Goal: Book appointment/travel/reservation

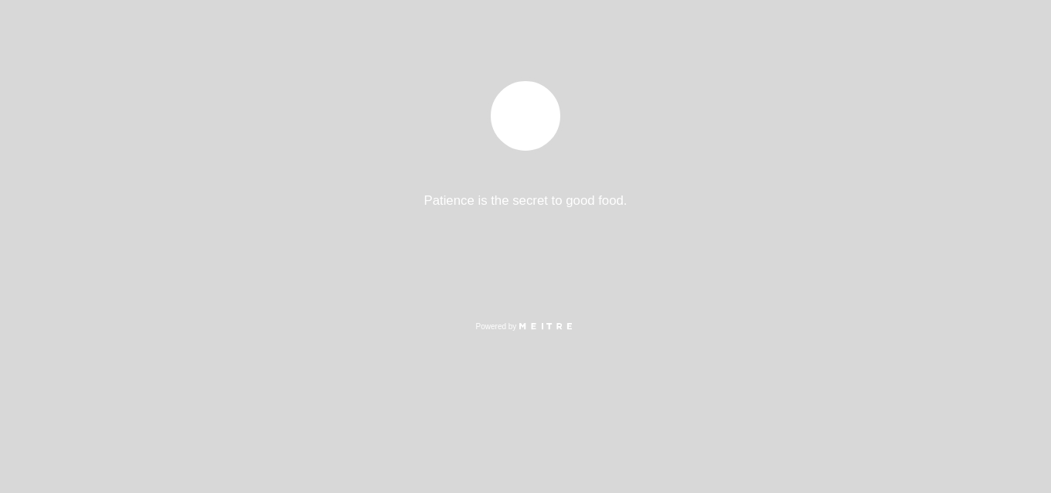
select select "es"
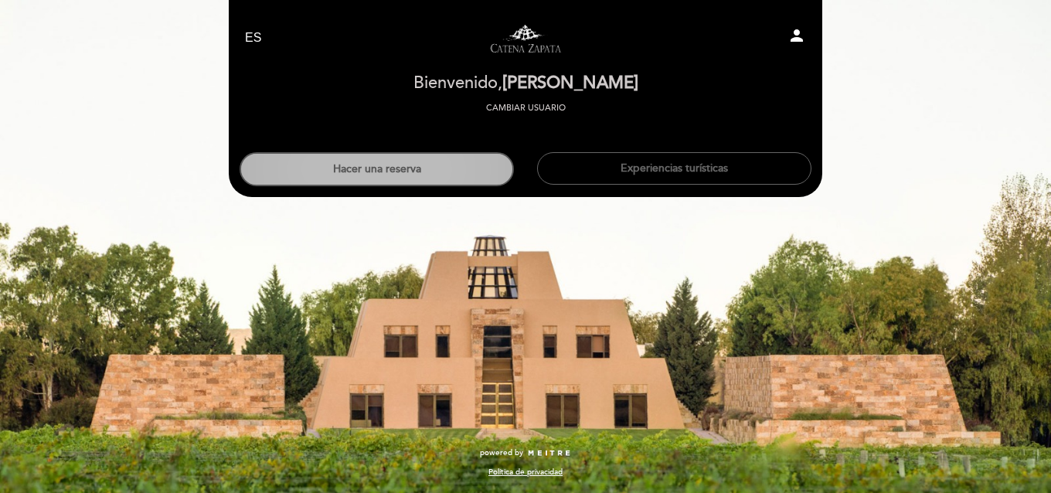
click at [483, 174] on button "Hacer una reserva" at bounding box center [377, 169] width 274 height 34
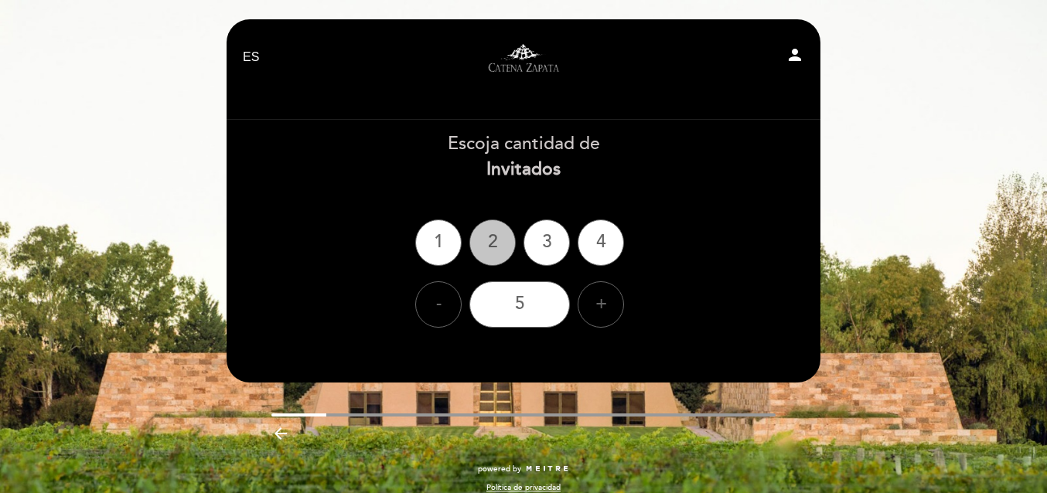
click at [501, 240] on div "2" at bounding box center [492, 243] width 46 height 46
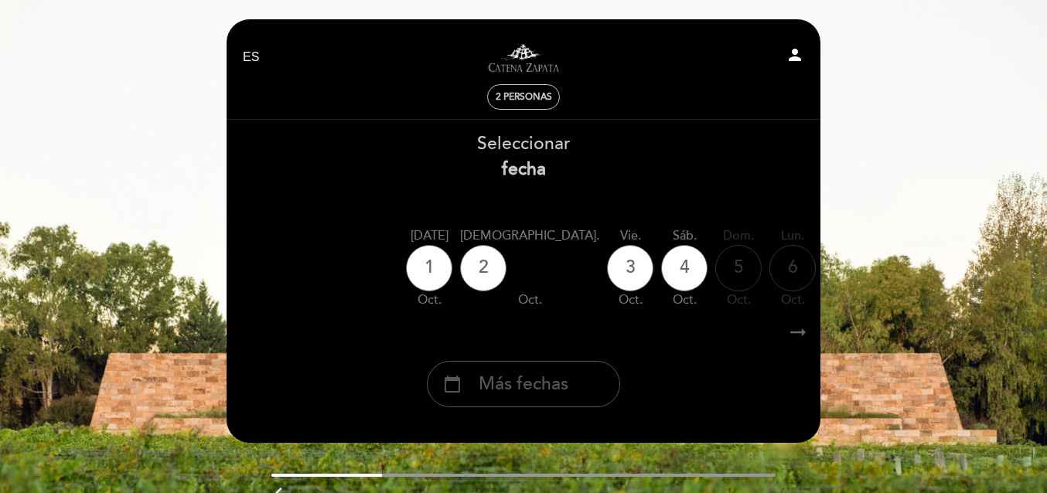
click at [582, 375] on div "calendar_today Más fechas" at bounding box center [523, 384] width 193 height 46
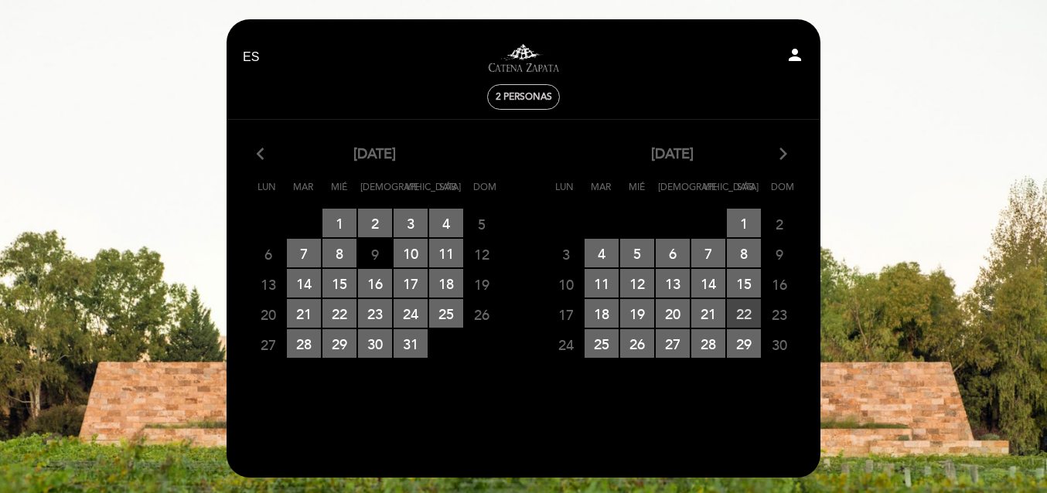
click at [737, 314] on span "22 RESERVAS DISPONIBLES" at bounding box center [744, 313] width 34 height 29
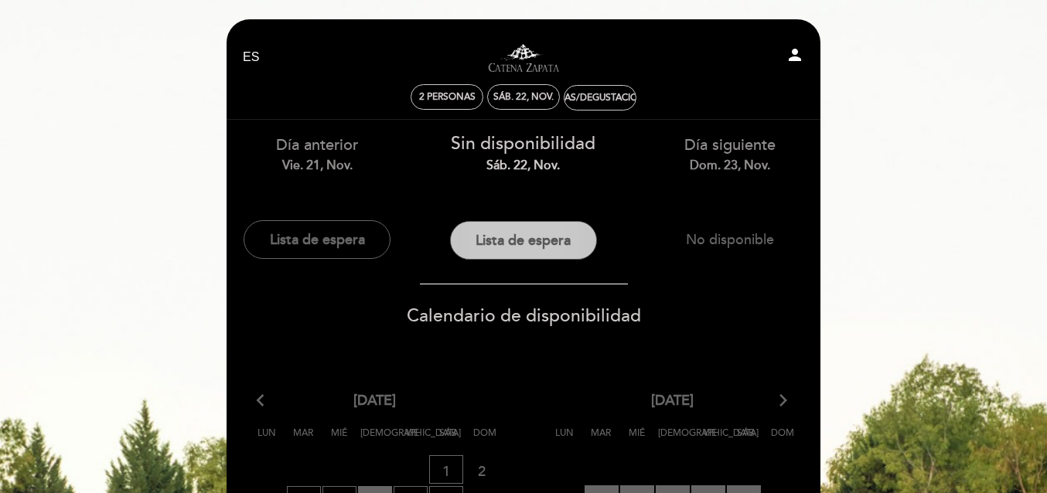
click at [548, 246] on button "Lista de espera" at bounding box center [523, 240] width 147 height 39
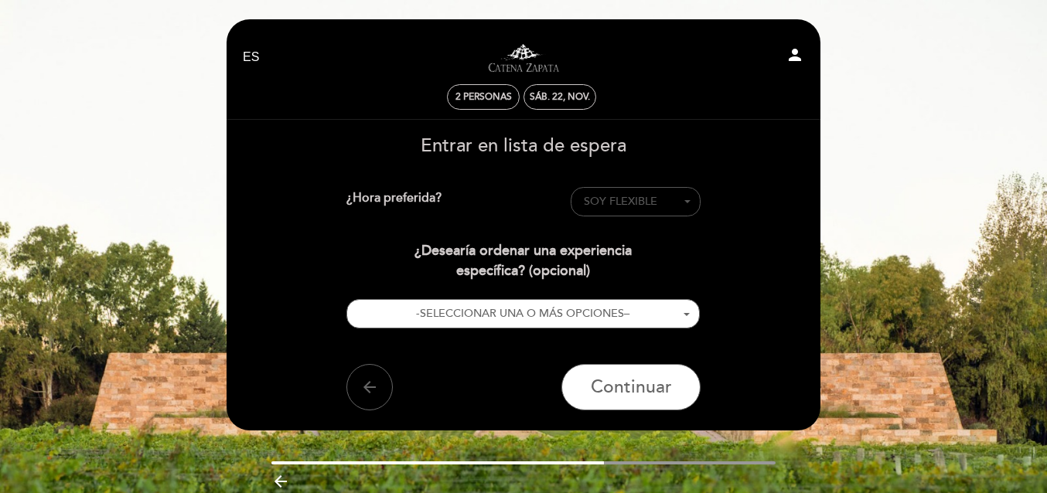
click at [634, 209] on span "SOY FLEXIBLE" at bounding box center [636, 201] width 104 height 15
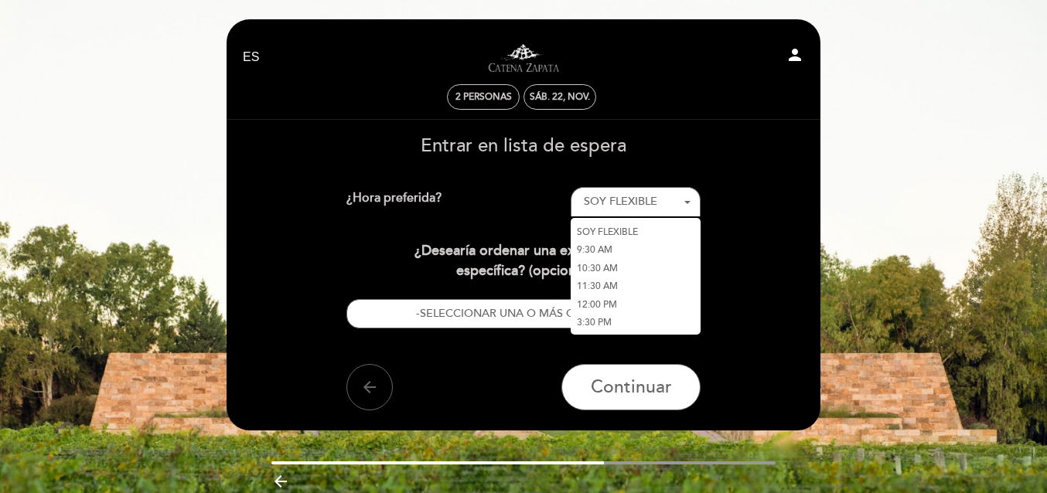
click at [640, 183] on div "Entrar en lista de espera ¿Hora preferida? SOY FLEXIBLE - Seleccionar - SOY FLE…" at bounding box center [523, 273] width 572 height 274
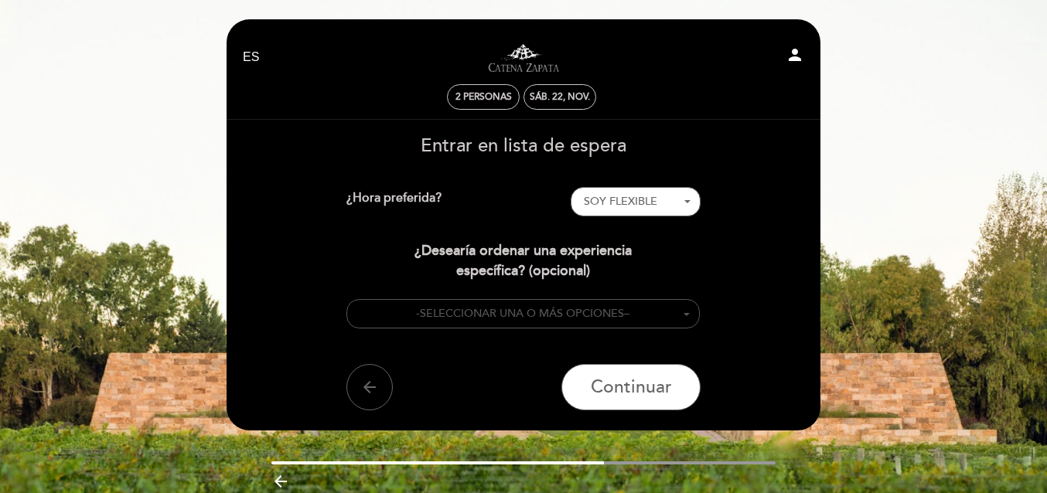
click at [574, 322] on button "- SELECCIONAR UNA O MÁS OPCIONES –" at bounding box center [523, 314] width 354 height 30
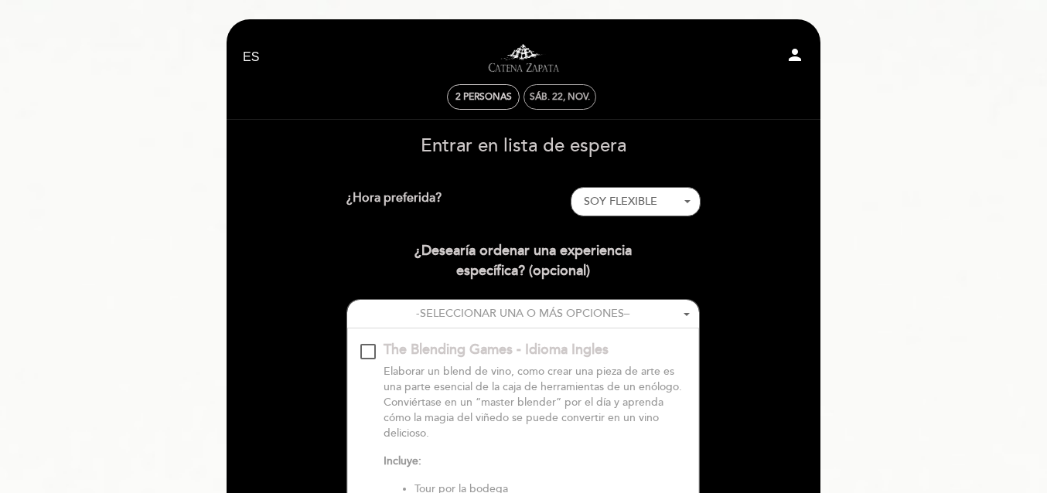
click at [539, 100] on div "sáb. 22, nov." at bounding box center [560, 97] width 60 height 12
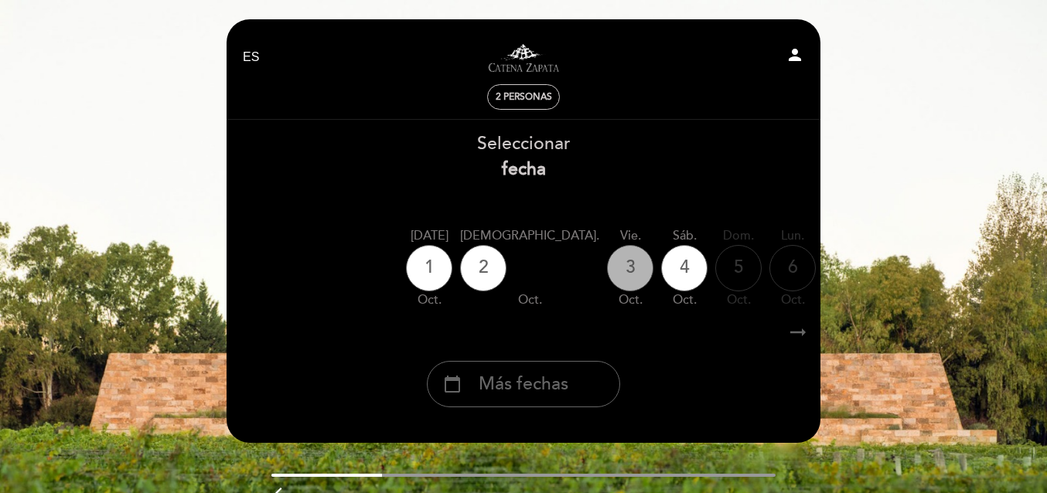
click at [607, 281] on div "3" at bounding box center [630, 268] width 46 height 46
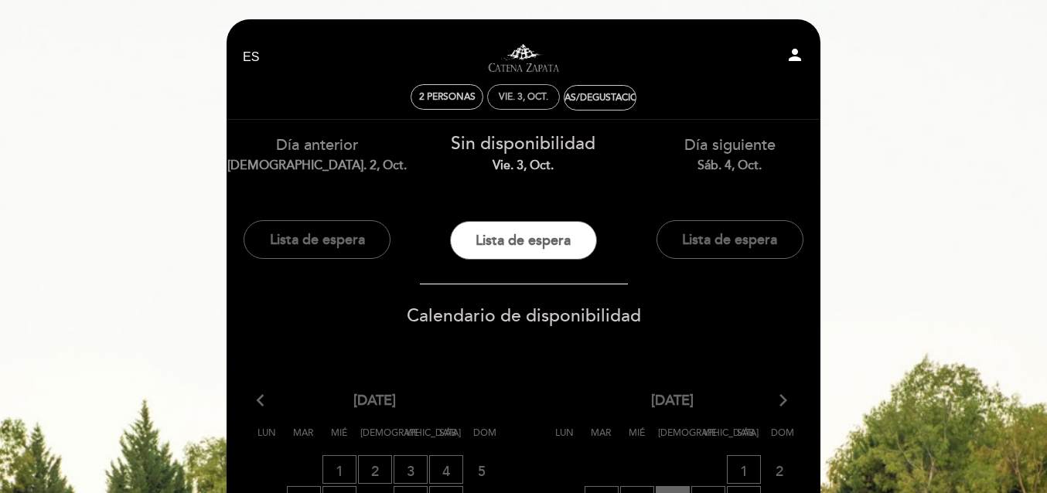
click at [530, 90] on div "vie. 3, oct." at bounding box center [523, 97] width 73 height 26
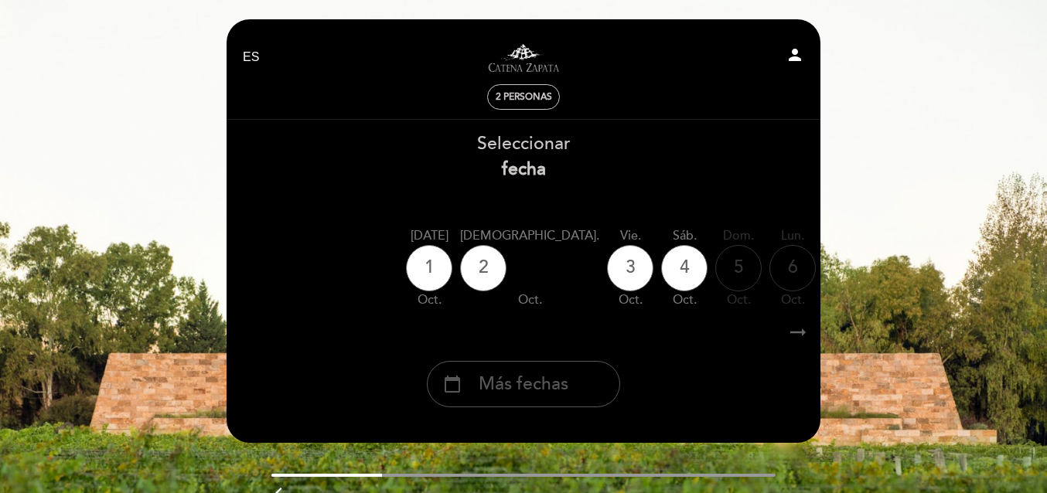
click at [553, 372] on div "calendar_today Más fechas" at bounding box center [523, 384] width 193 height 46
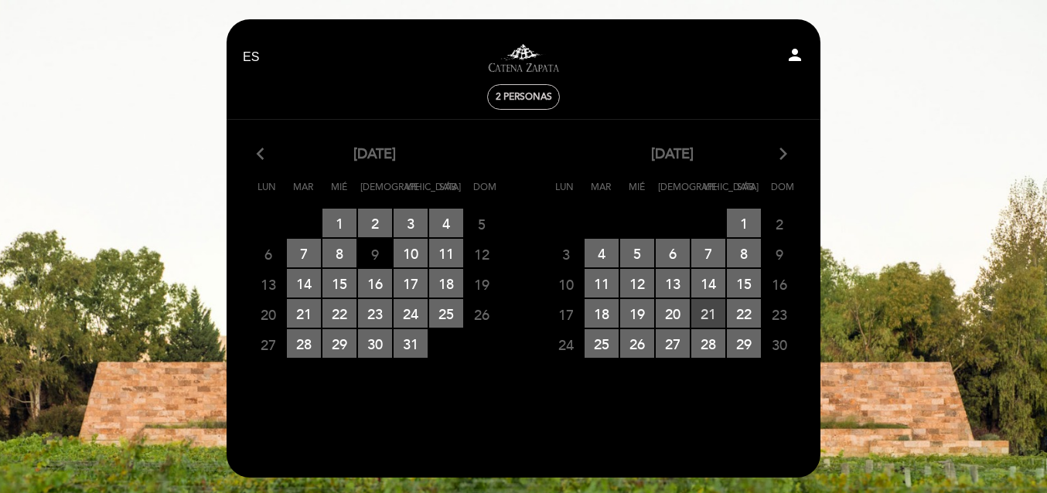
click at [706, 312] on span "21 RESERVAS DISPONIBLES" at bounding box center [708, 313] width 34 height 29
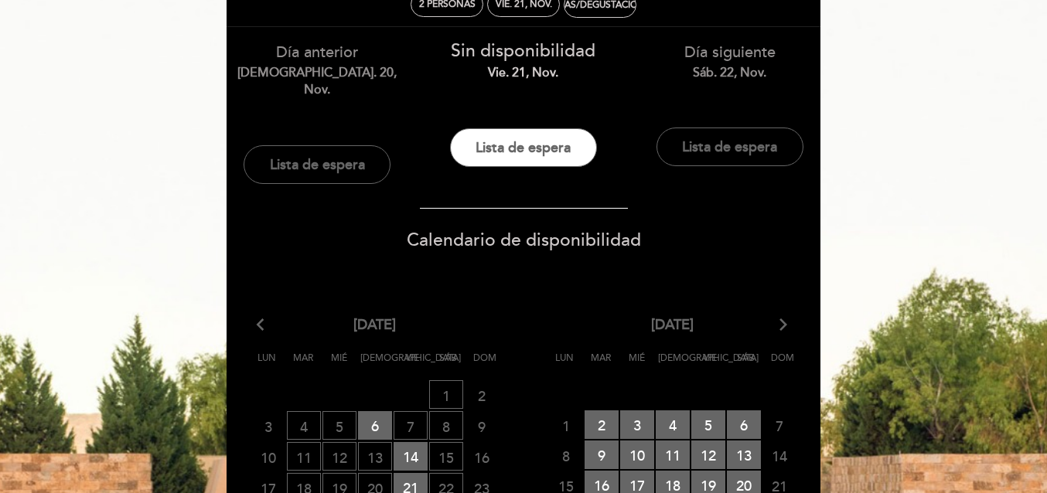
scroll to position [77, 0]
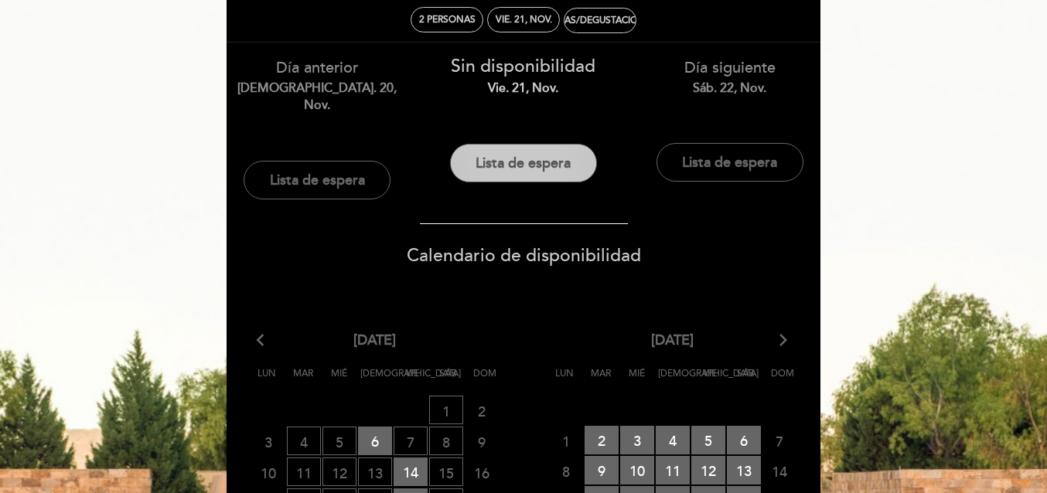
click at [523, 161] on button "Lista de espera" at bounding box center [523, 163] width 147 height 39
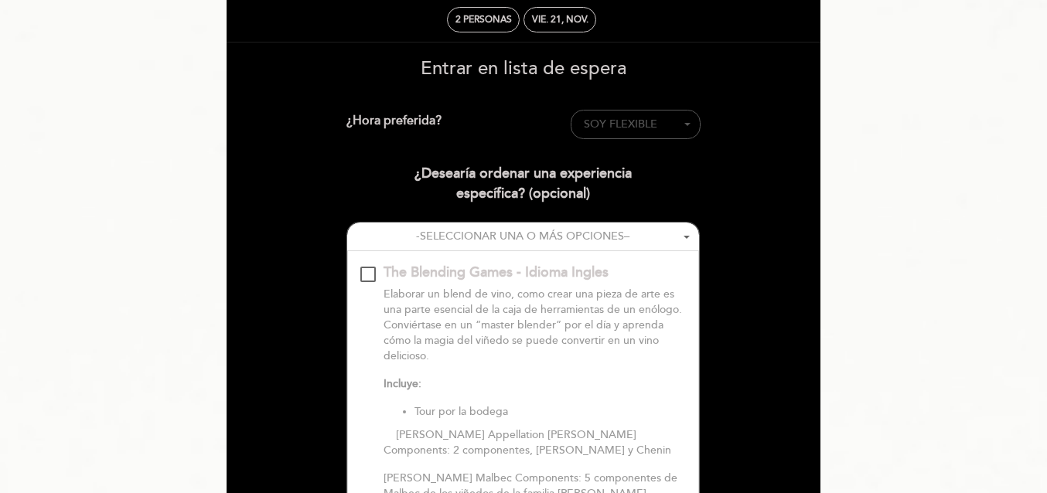
click at [618, 124] on span "SOY FLEXIBLE" at bounding box center [620, 123] width 73 height 13
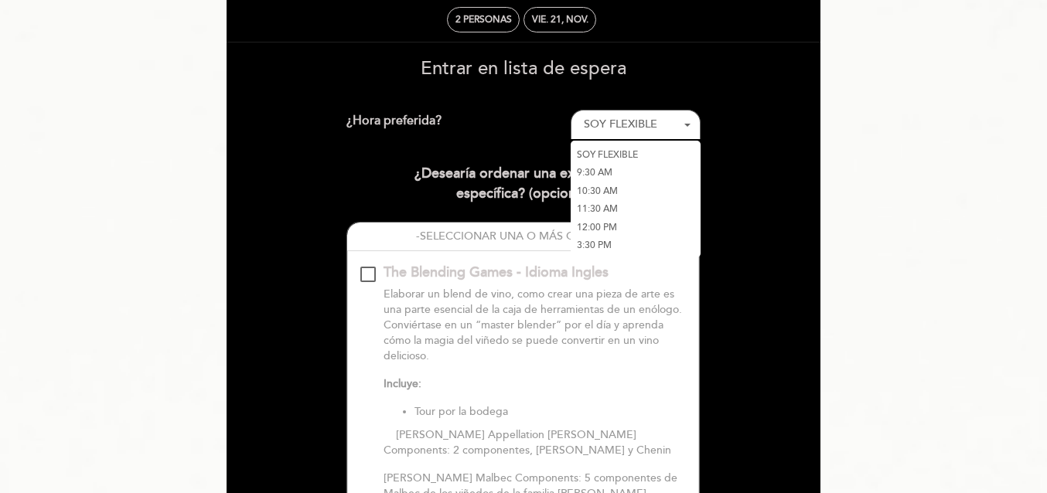
click at [625, 184] on link "10:30 AM" at bounding box center [635, 191] width 130 height 19
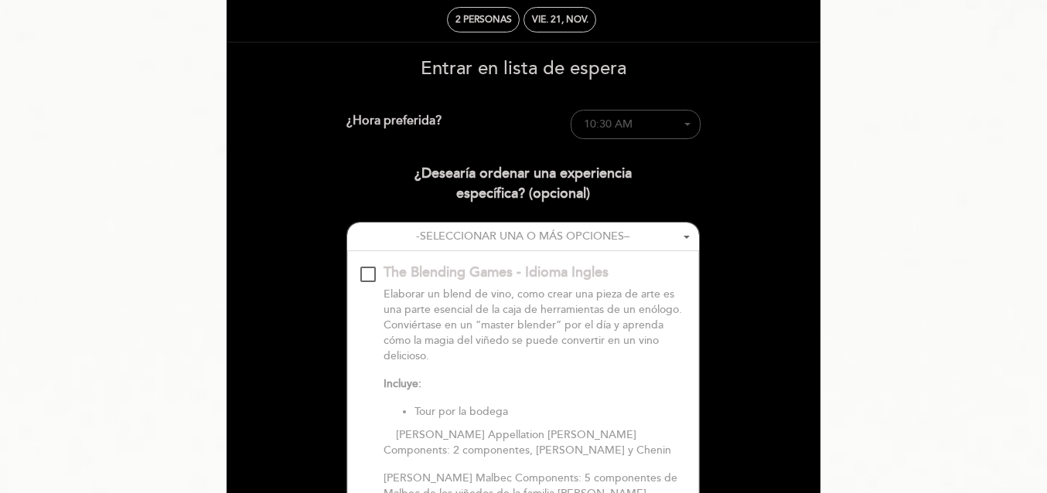
click at [635, 124] on span "10:30 AM" at bounding box center [636, 124] width 104 height 15
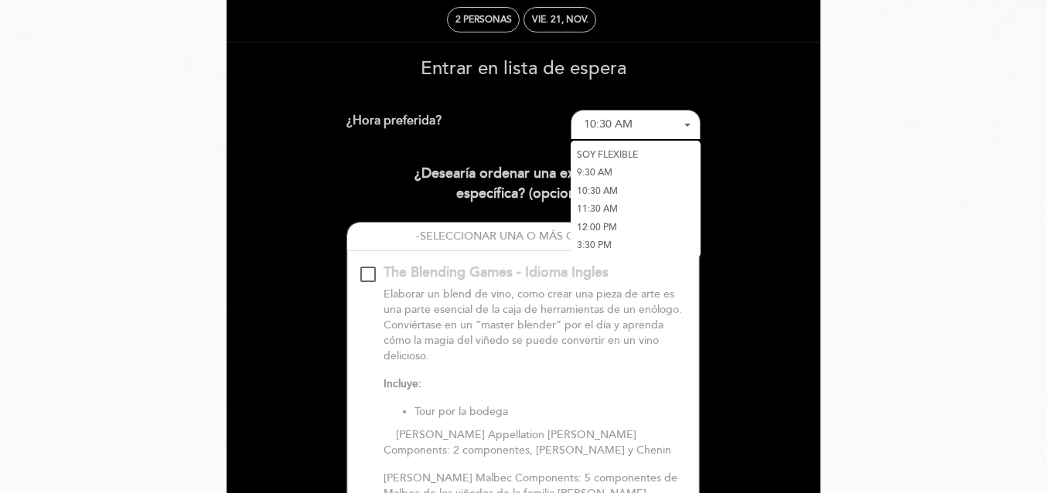
click at [601, 203] on link "11:30 AM" at bounding box center [635, 209] width 130 height 19
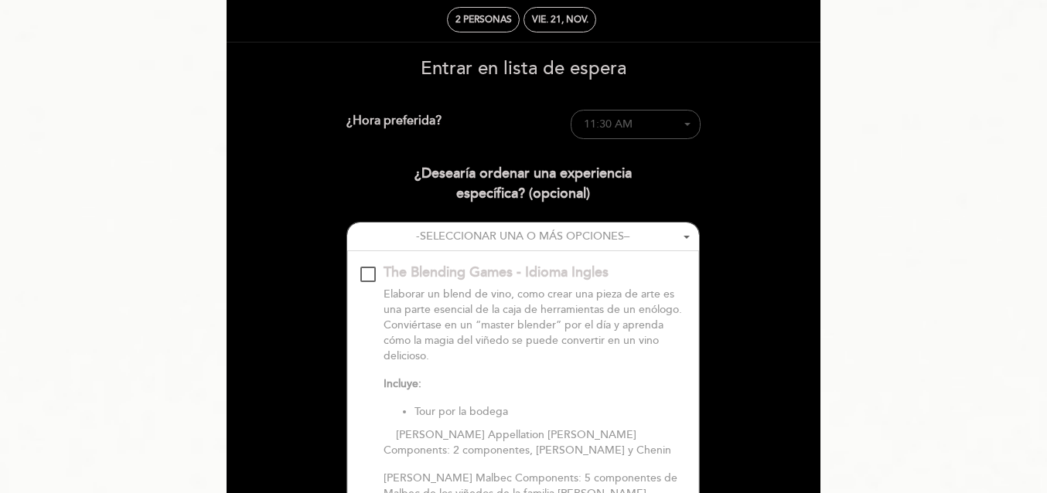
click at [628, 129] on span "11:30 AM" at bounding box center [608, 123] width 49 height 13
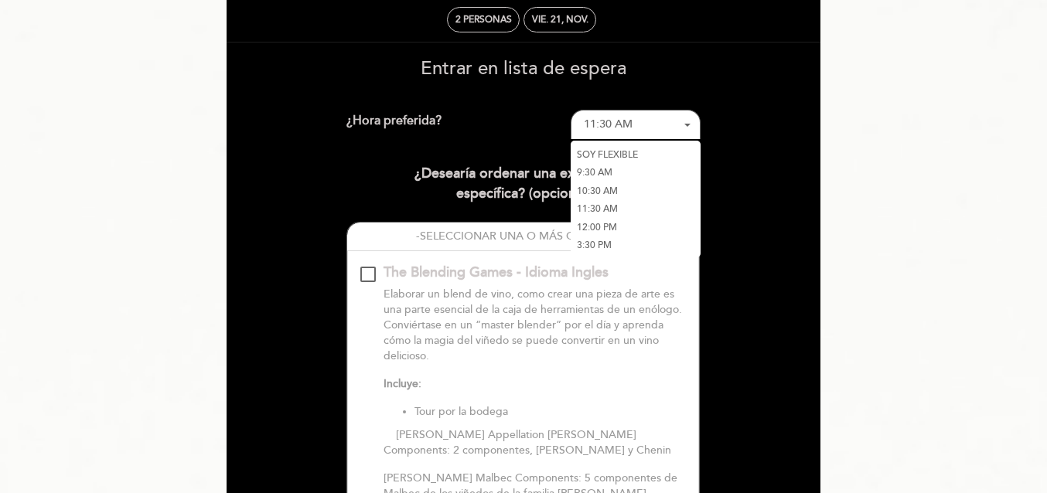
click at [617, 223] on link "12:00 PM" at bounding box center [635, 227] width 130 height 19
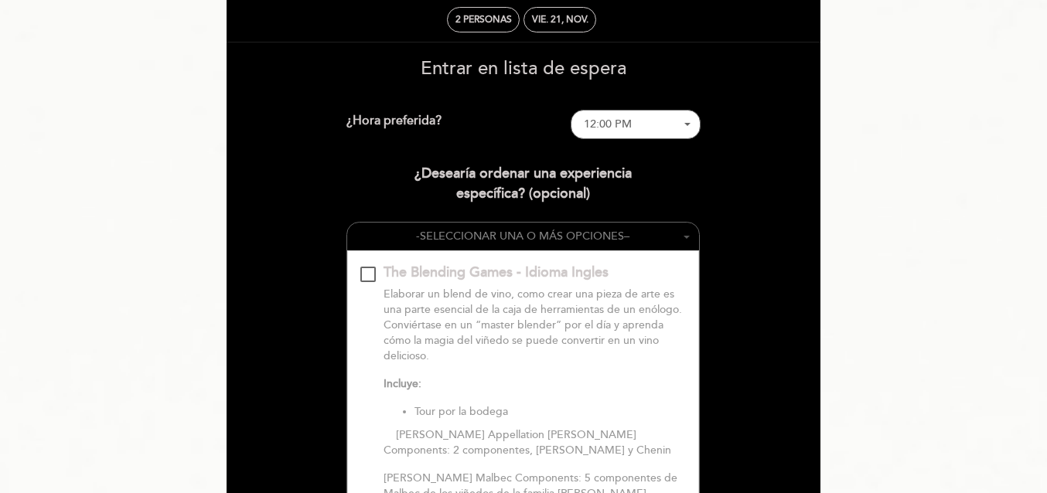
click at [604, 234] on span "SELECCIONAR UNA O MÁS OPCIONES" at bounding box center [522, 236] width 204 height 13
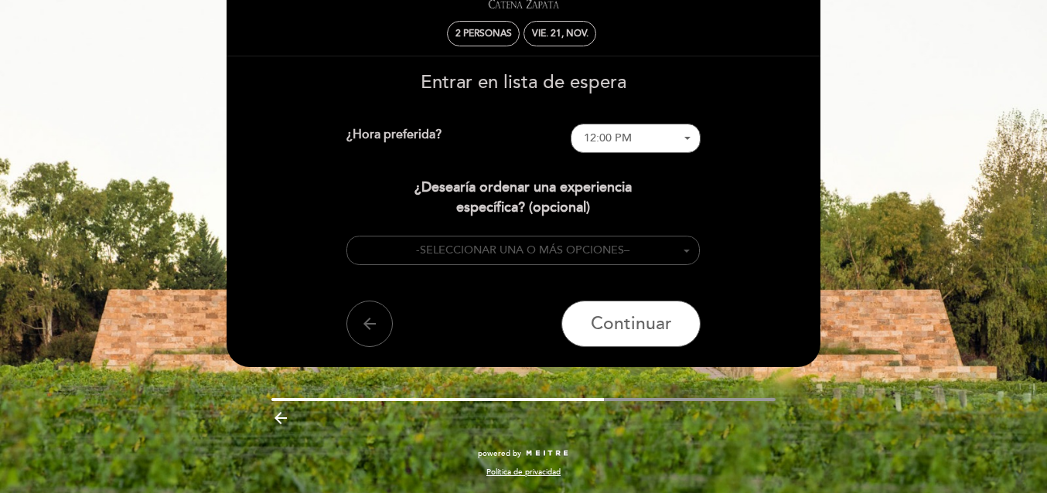
scroll to position [63, 0]
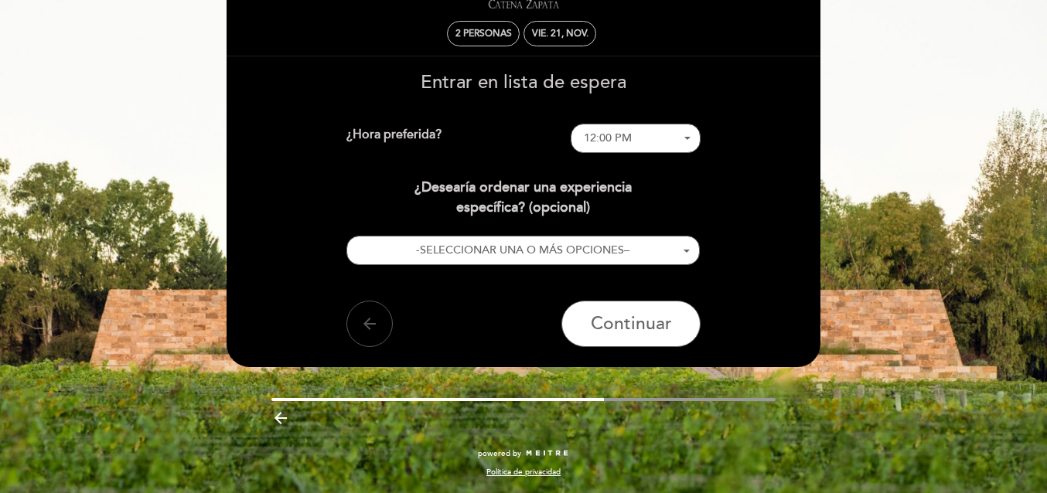
click at [376, 318] on icon "arrow_back" at bounding box center [369, 324] width 19 height 19
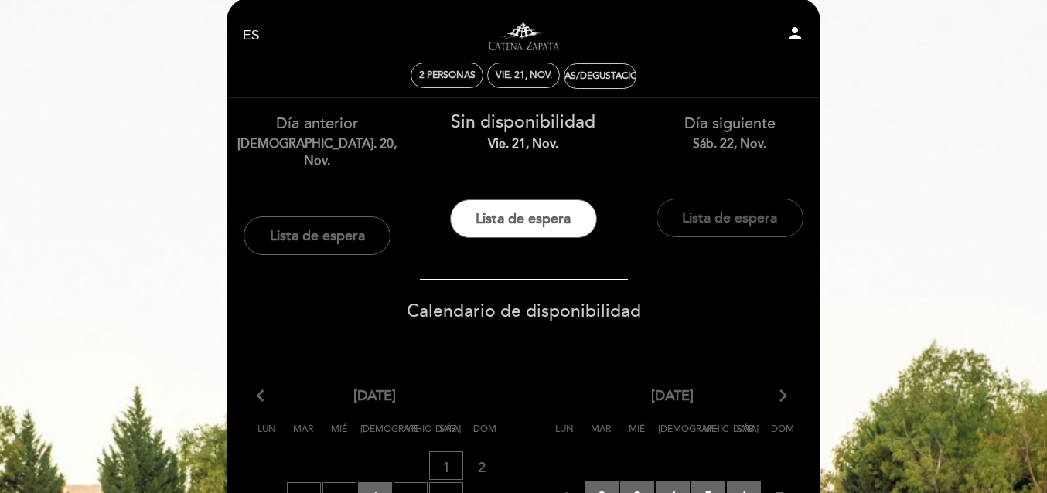
scroll to position [15, 0]
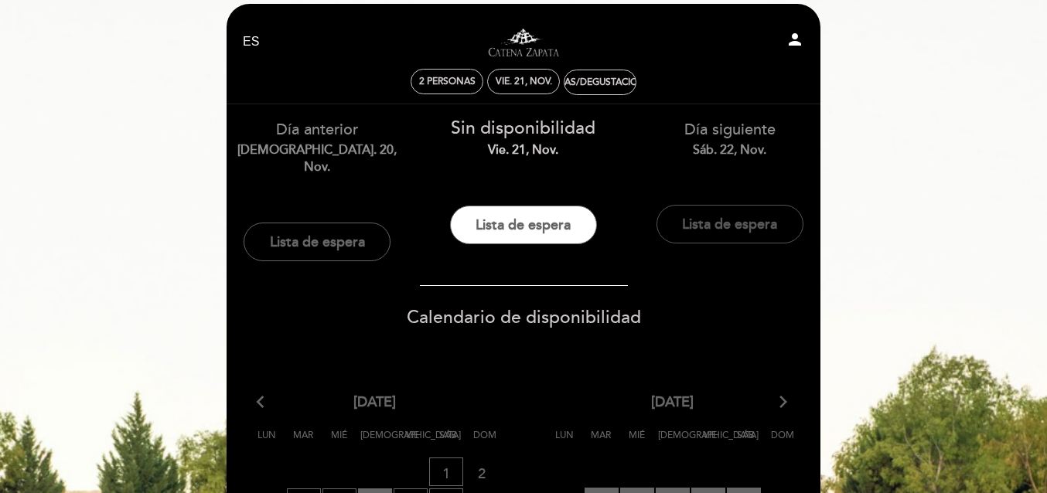
click at [702, 216] on button "Lista de espera" at bounding box center [729, 224] width 147 height 39
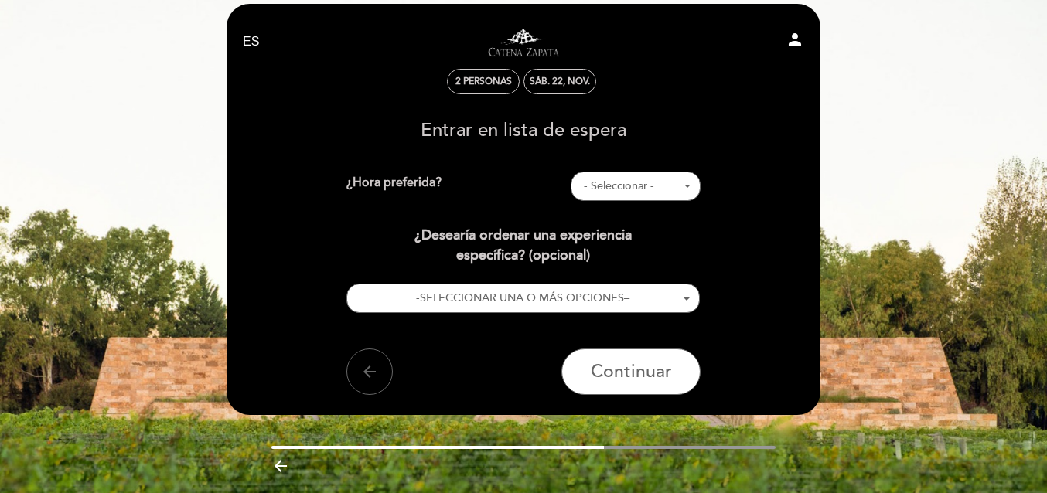
scroll to position [0, 0]
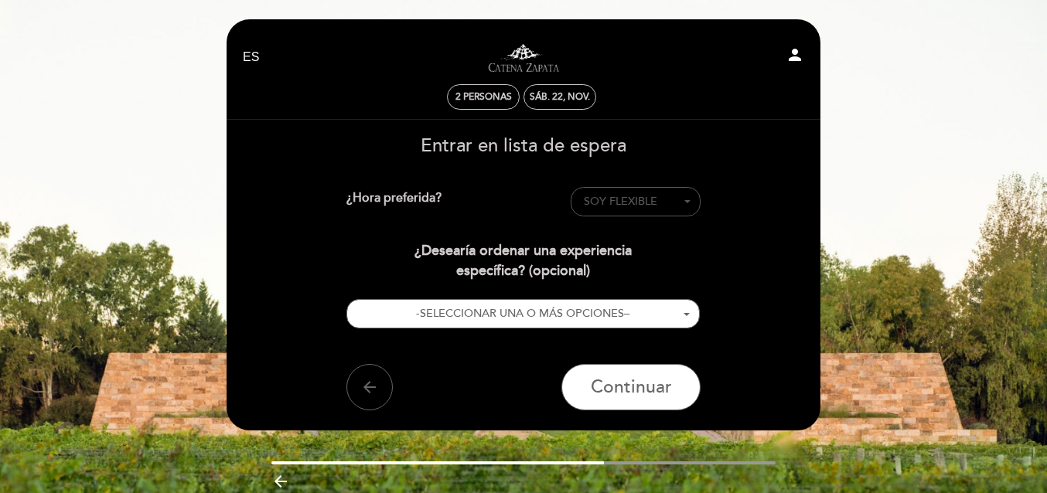
click at [638, 206] on span "SOY FLEXIBLE" at bounding box center [620, 201] width 73 height 13
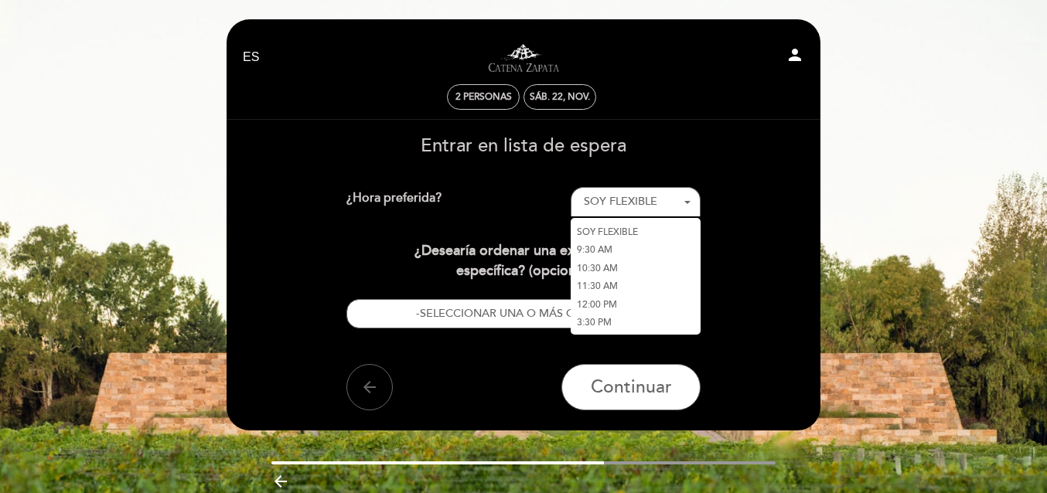
click at [491, 261] on div "¿Desearía ordenar una experiencia específica? (opcional)" at bounding box center [523, 260] width 355 height 39
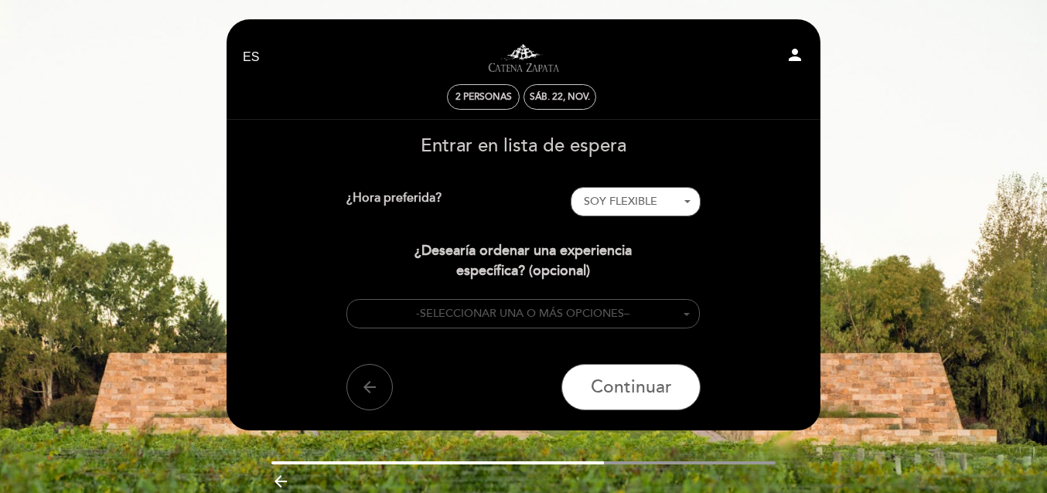
click at [529, 315] on span "SELECCIONAR UNA O MÁS OPCIONES" at bounding box center [522, 313] width 204 height 13
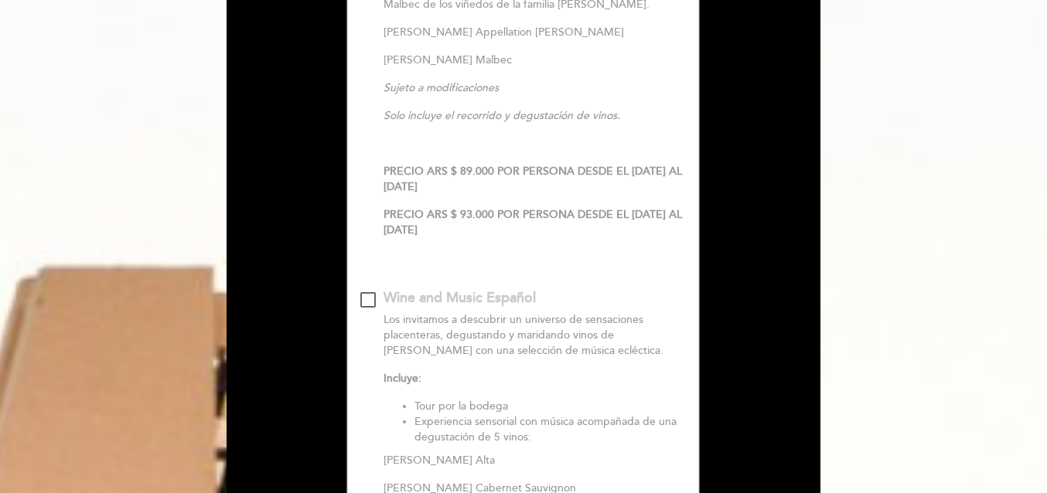
click at [501, 301] on div "Wine and Music Español" at bounding box center [459, 298] width 152 height 20
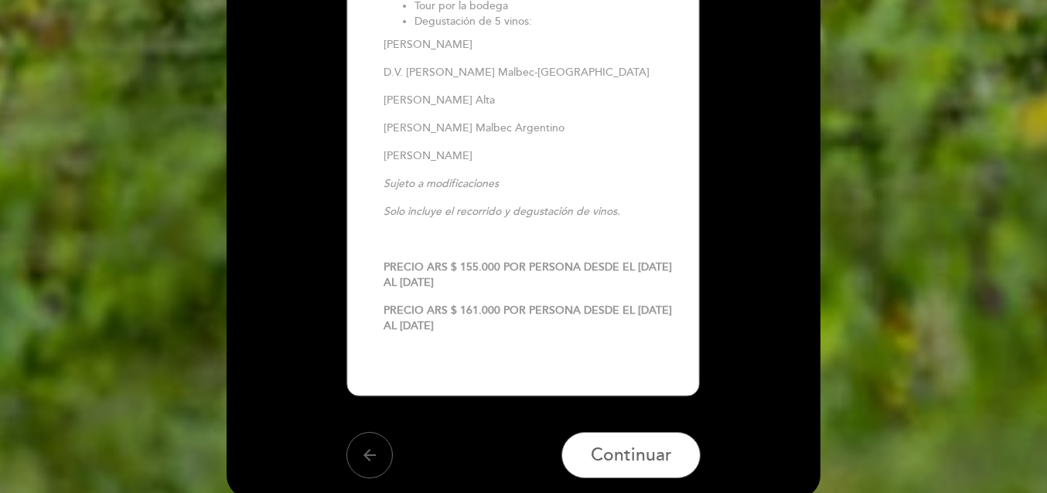
scroll to position [2551, 0]
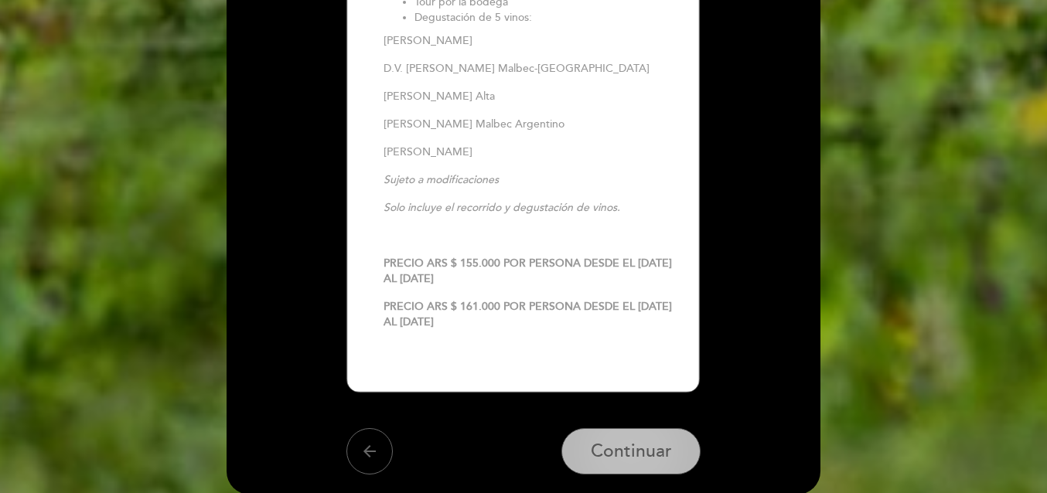
click at [601, 428] on button "Continuar" at bounding box center [630, 451] width 139 height 46
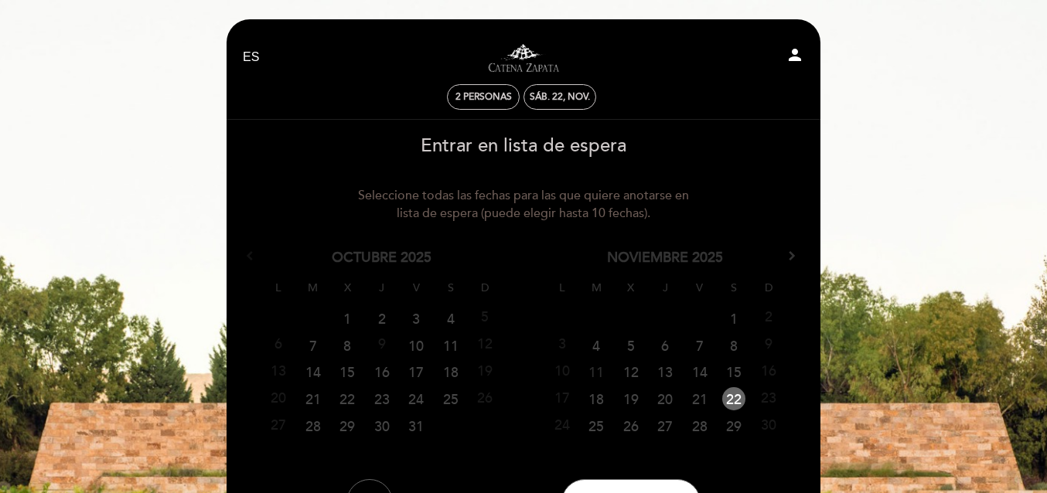
scroll to position [77, 0]
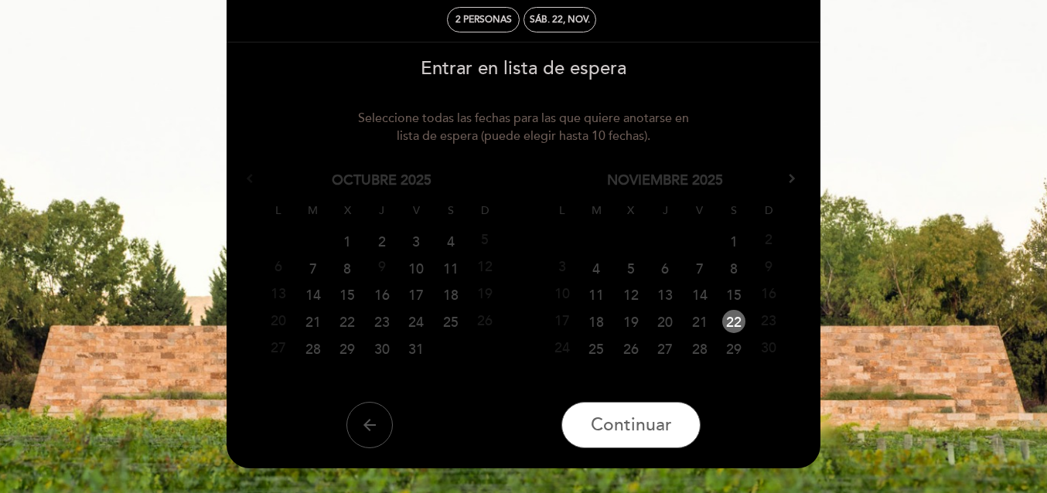
click at [373, 419] on icon "arrow_back" at bounding box center [369, 425] width 19 height 19
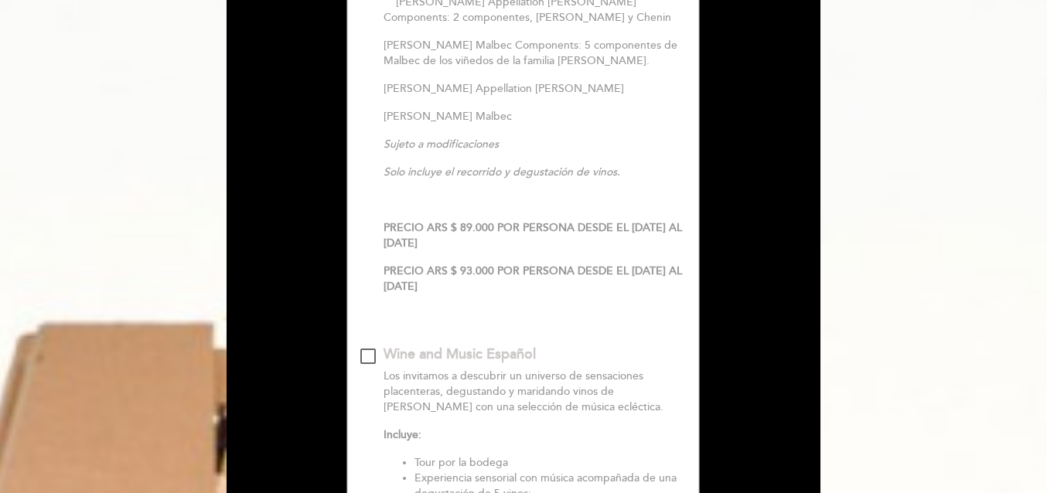
scroll to position [1314, 0]
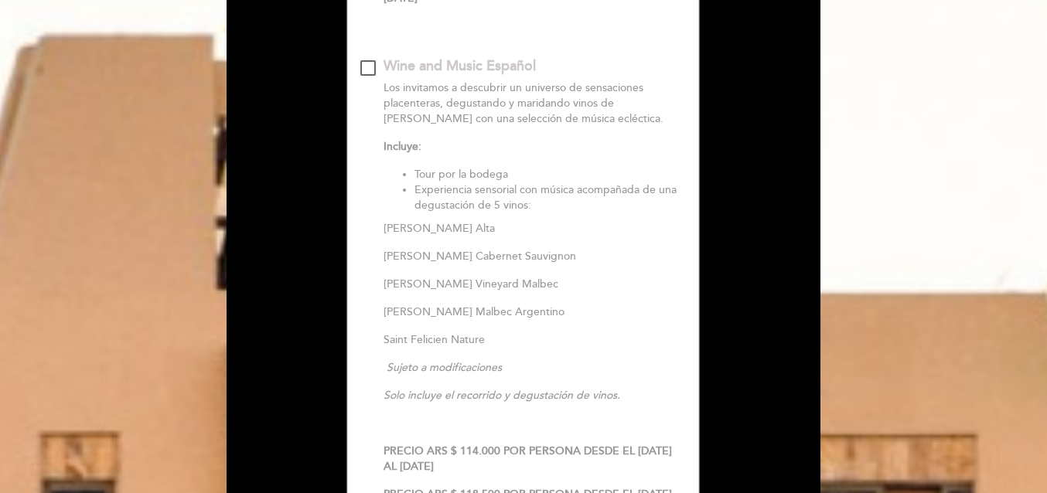
click at [484, 114] on p "Los invitamos a descubrir un universo de sensaciones placenteras, degustando y …" at bounding box center [534, 103] width 303 height 46
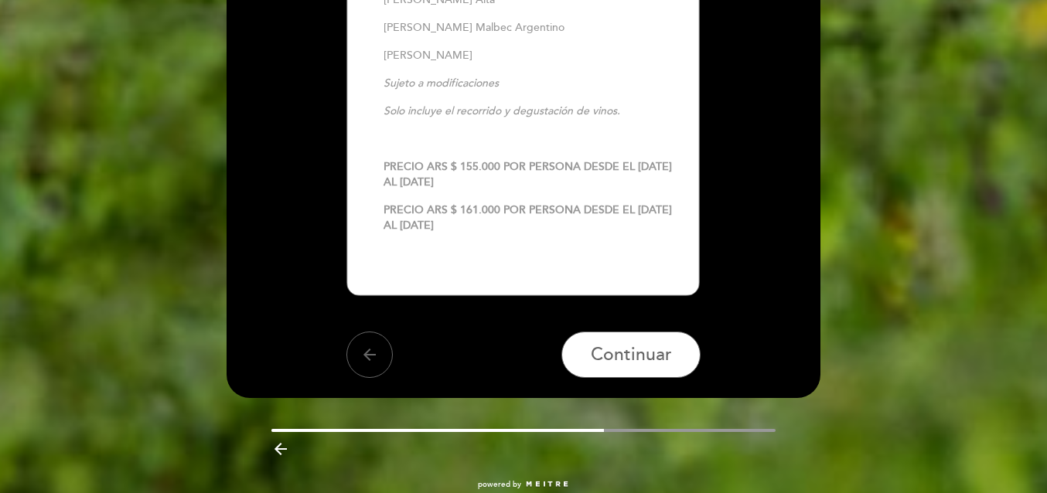
scroll to position [2664, 0]
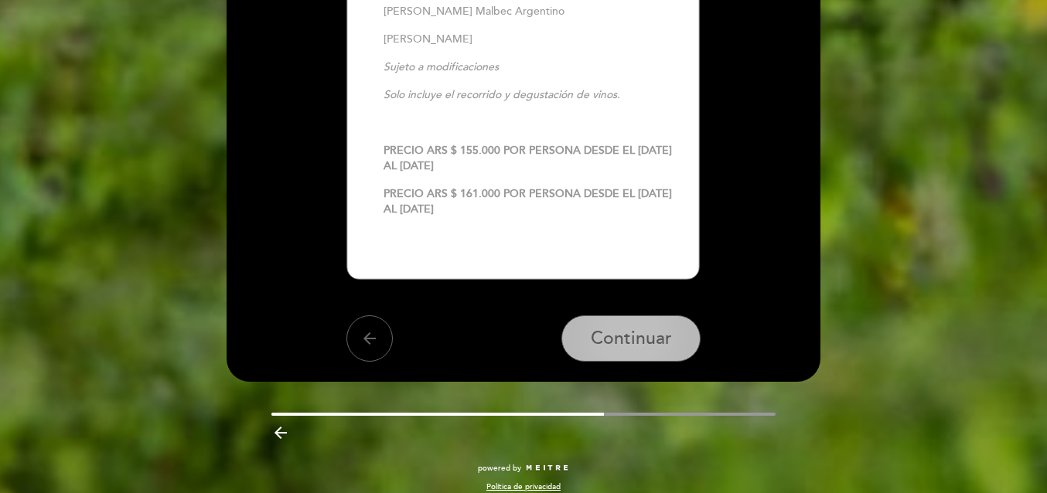
click at [621, 328] on span "Continuar" at bounding box center [631, 339] width 81 height 22
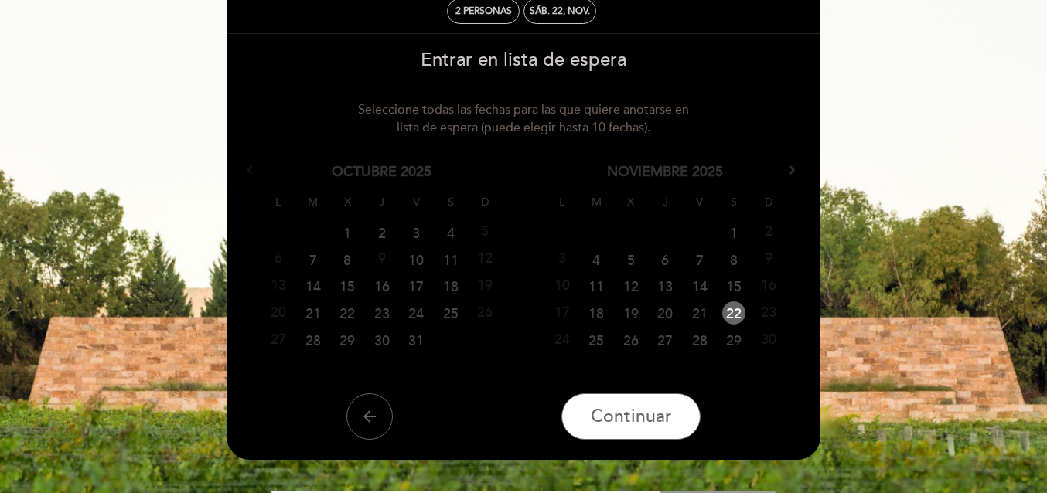
scroll to position [155, 0]
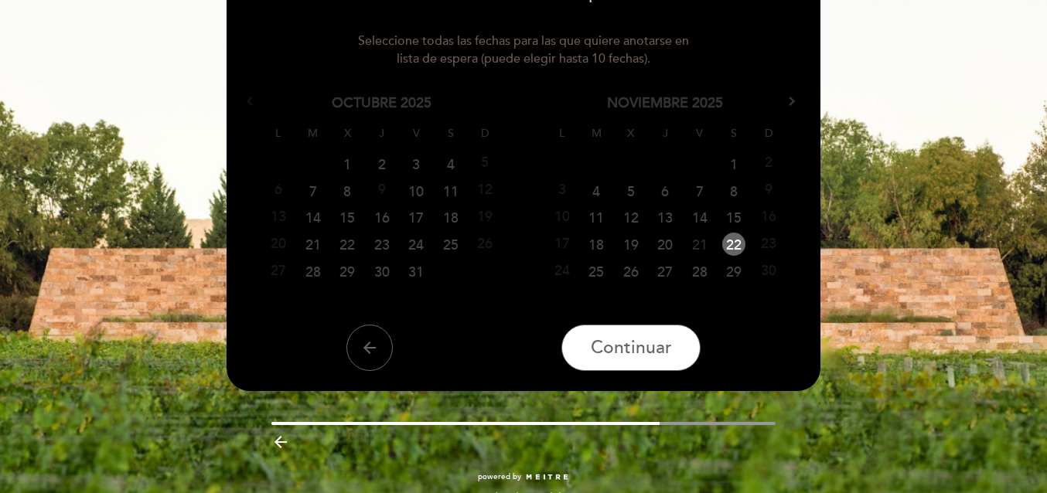
click at [692, 247] on link "21" at bounding box center [699, 244] width 29 height 23
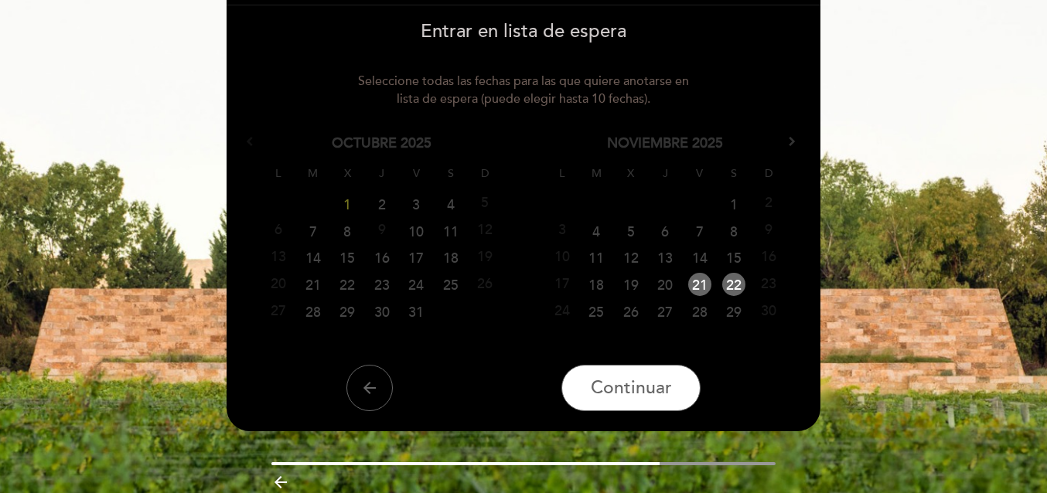
scroll to position [77, 0]
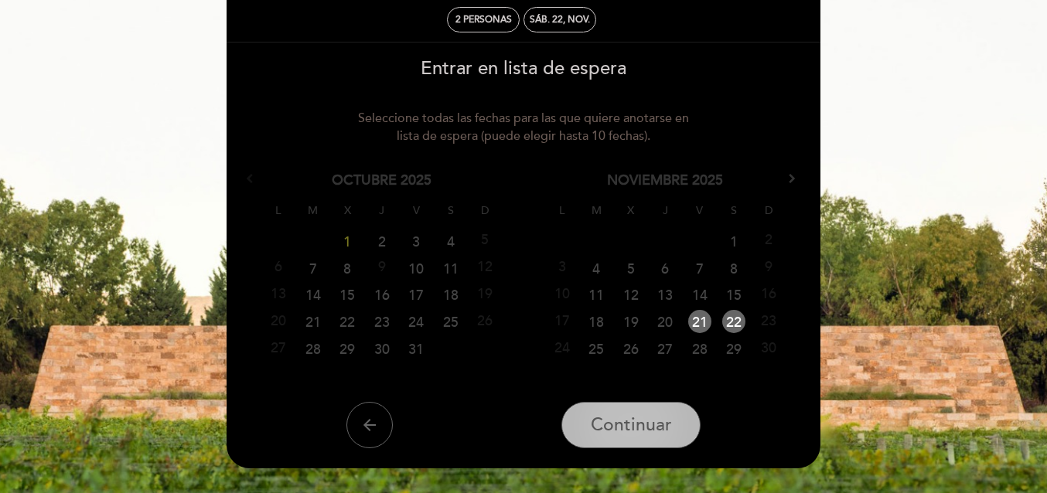
click at [665, 423] on span "Continuar" at bounding box center [631, 425] width 81 height 22
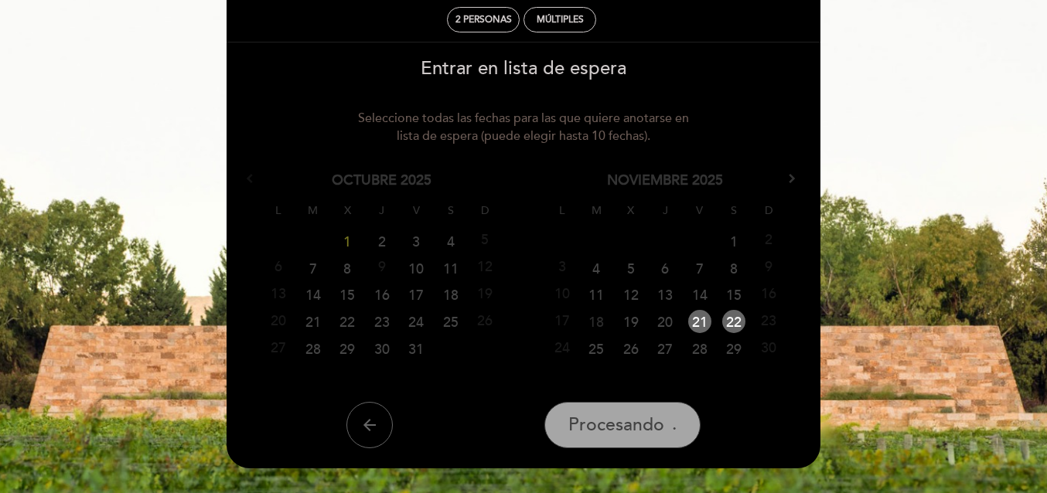
scroll to position [15, 0]
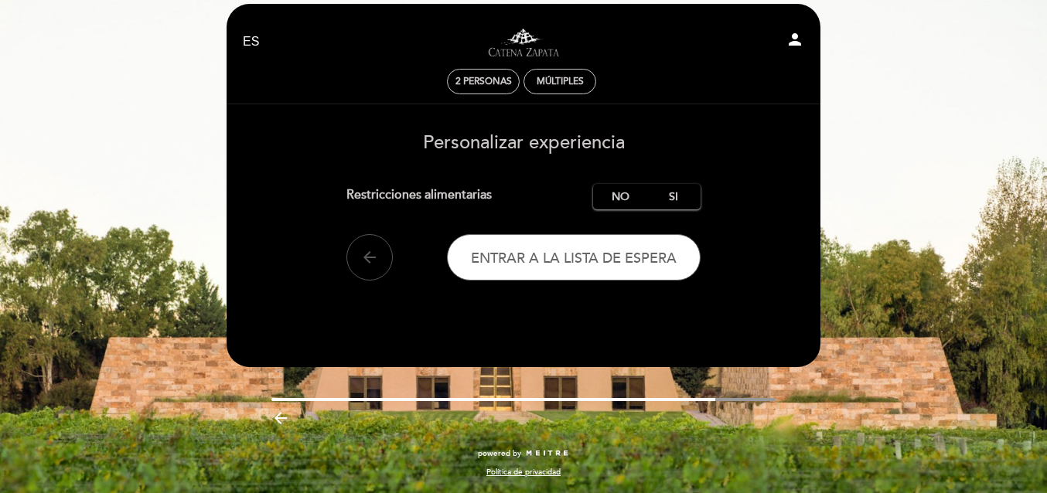
click at [379, 264] on button "arrow_back" at bounding box center [369, 257] width 46 height 46
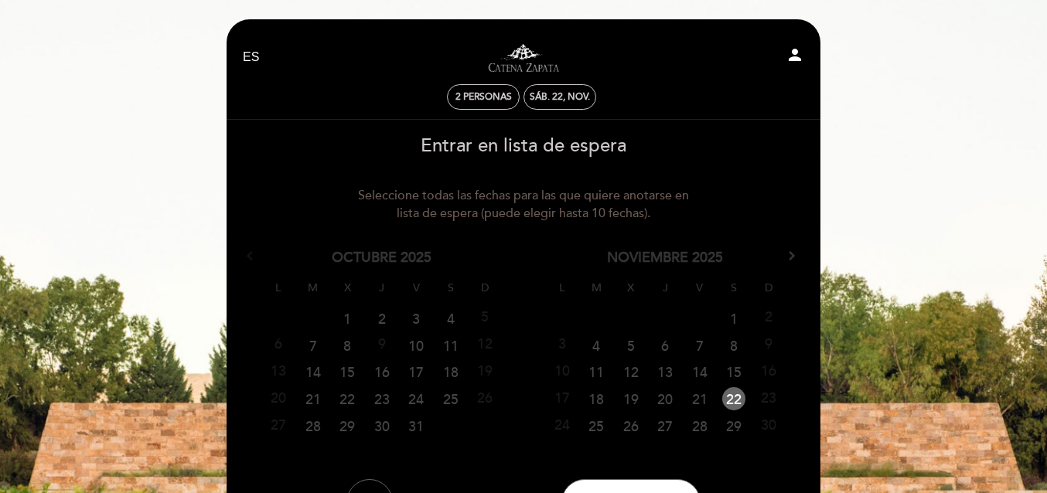
scroll to position [77, 0]
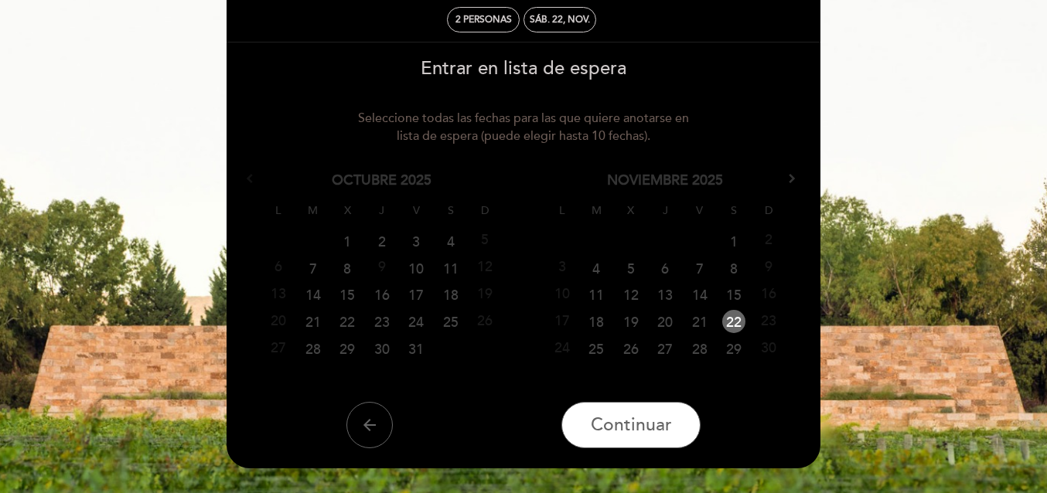
click at [730, 323] on link "22" at bounding box center [733, 321] width 23 height 23
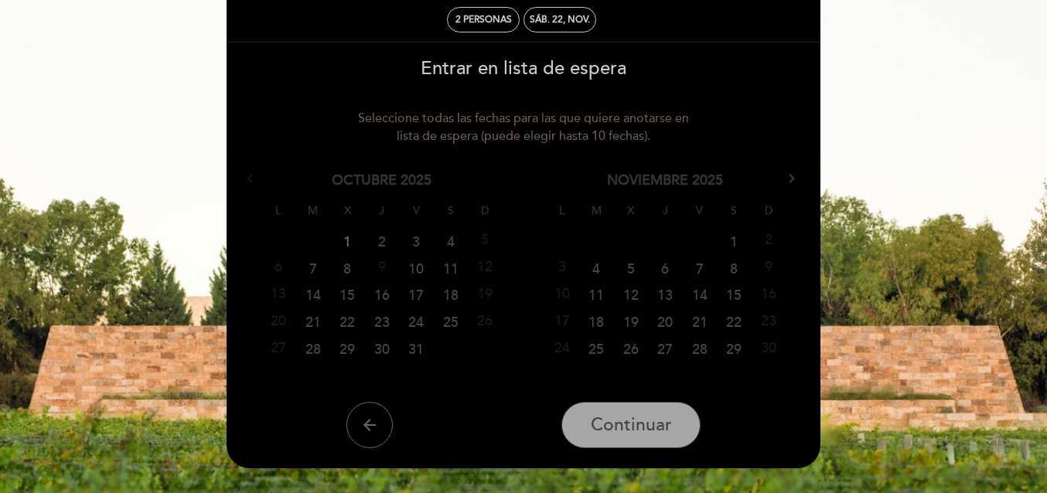
click at [730, 323] on link "22" at bounding box center [734, 321] width 29 height 23
click at [667, 418] on span "Continuar" at bounding box center [631, 425] width 81 height 22
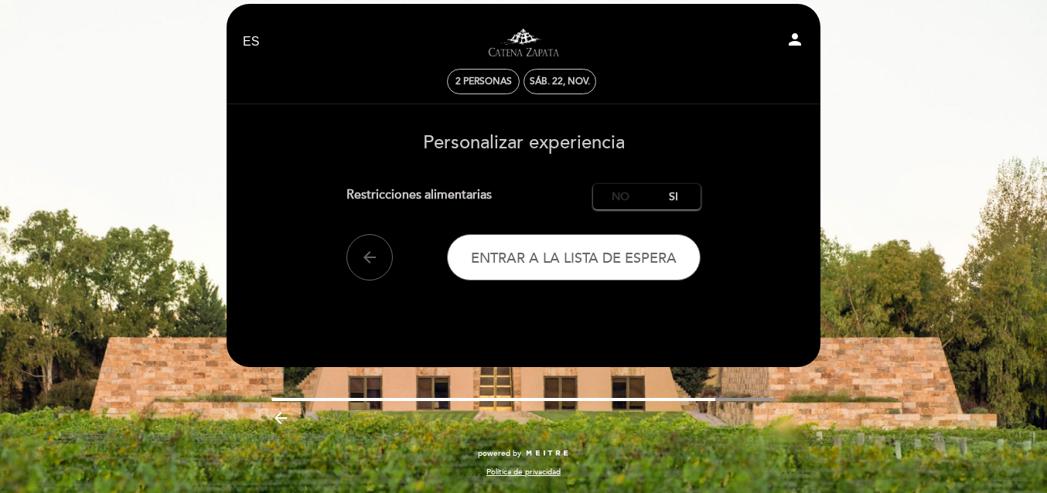
click at [609, 202] on label "No" at bounding box center [620, 197] width 54 height 26
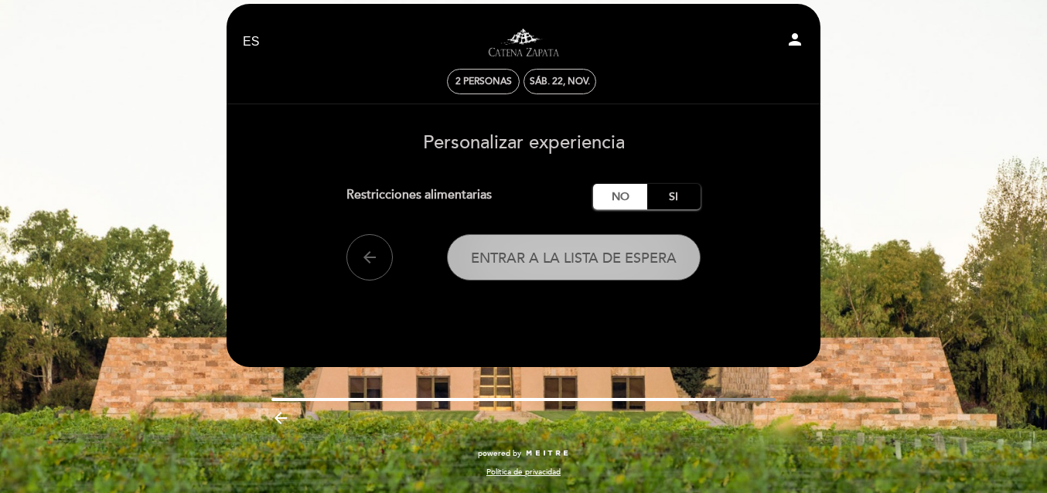
click at [605, 271] on button "Entrar a la lista de espera" at bounding box center [574, 257] width 254 height 46
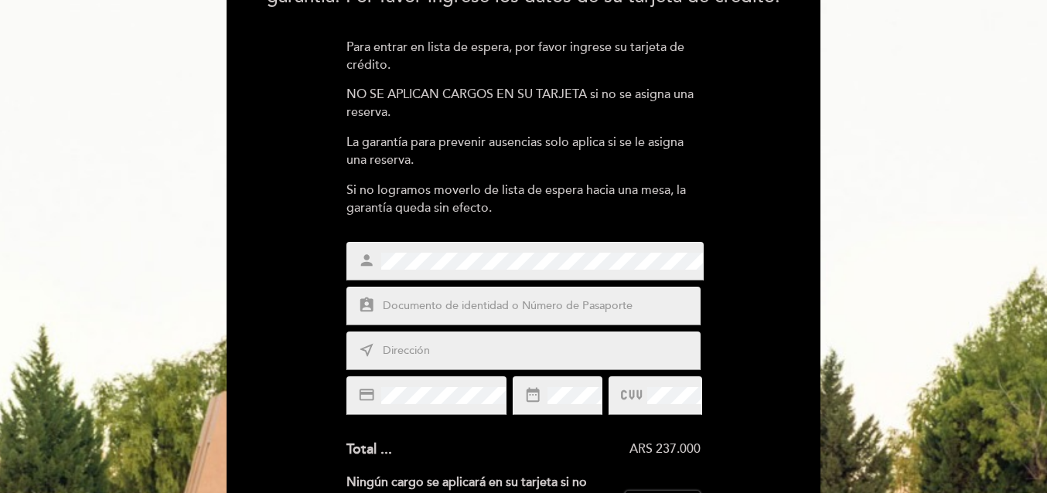
scroll to position [155, 0]
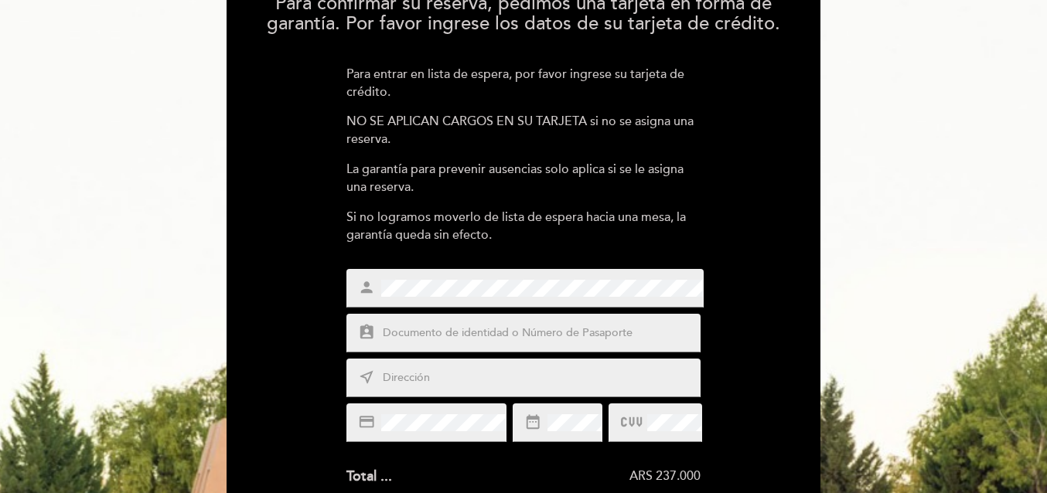
click at [515, 320] on div "assignment_ind" at bounding box center [523, 333] width 355 height 39
click at [519, 329] on input "text" at bounding box center [542, 334] width 322 height 18
type input "42304231"
click at [484, 379] on input "text" at bounding box center [542, 378] width 322 height 18
type input "[PERSON_NAME] 811"
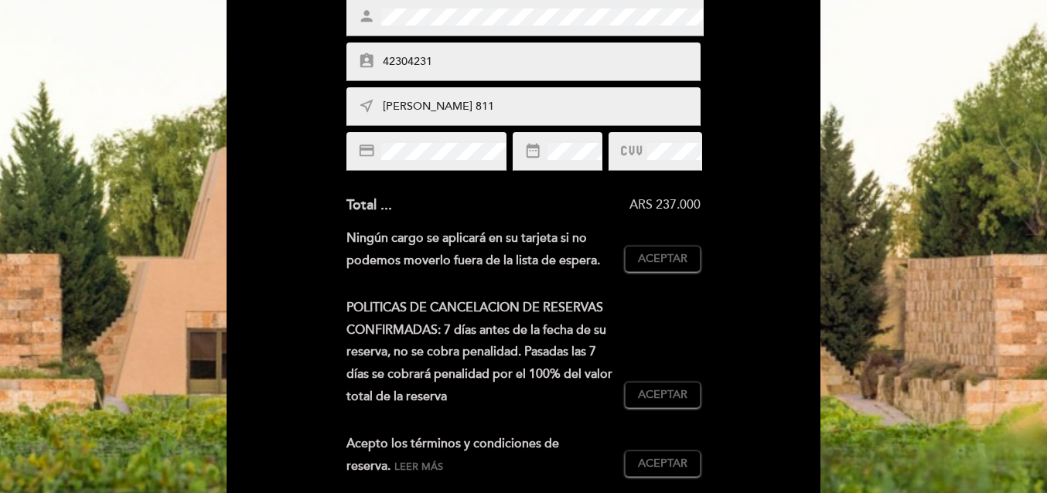
scroll to position [464, 0]
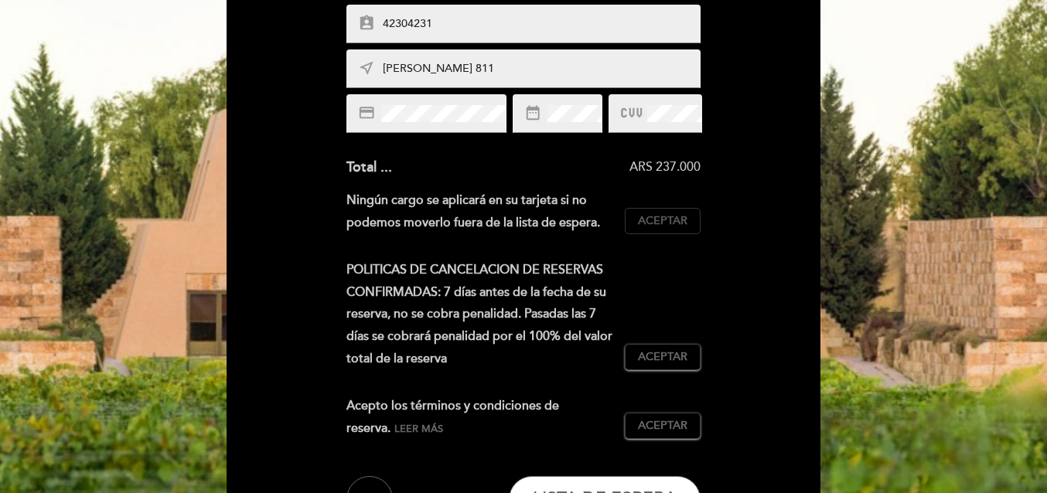
click at [661, 226] on span "Aceptar" at bounding box center [662, 221] width 49 height 16
click at [667, 360] on span "Aceptar" at bounding box center [662, 357] width 49 height 16
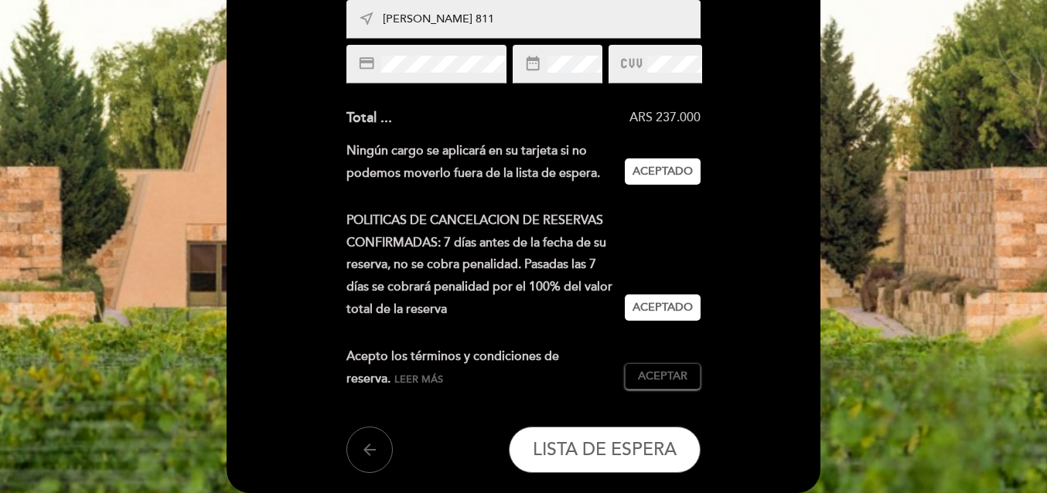
scroll to position [541, 0]
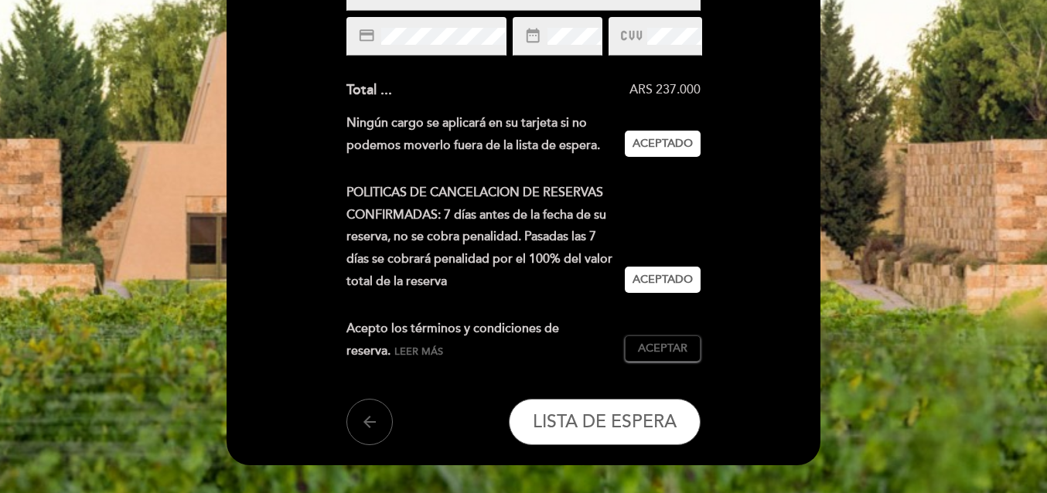
click at [679, 364] on div "Acepto los términos y condiciones de reserva. Leer más Aceptar Aceptado" at bounding box center [523, 346] width 355 height 57
click at [673, 352] on span "Aceptar" at bounding box center [662, 349] width 49 height 16
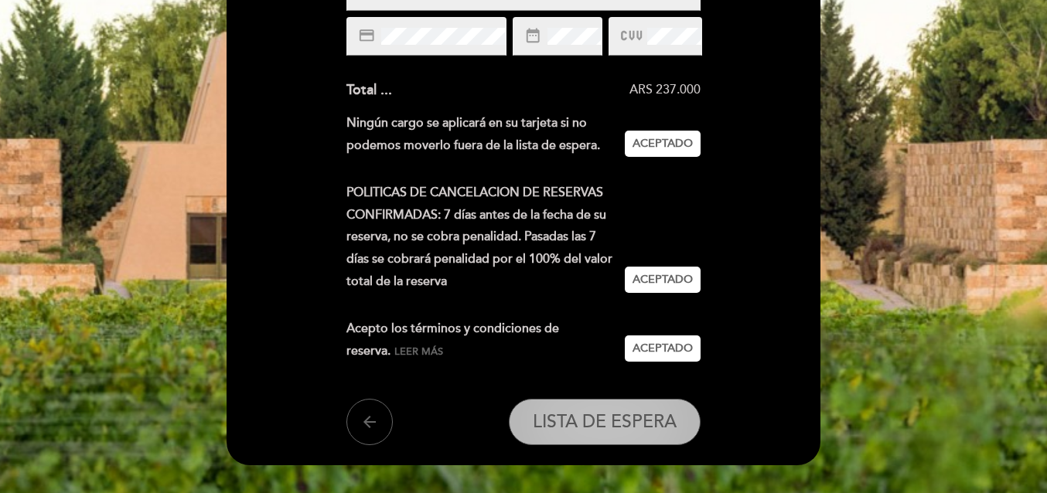
click at [649, 429] on span "LISTA DE ESPERA" at bounding box center [605, 423] width 144 height 22
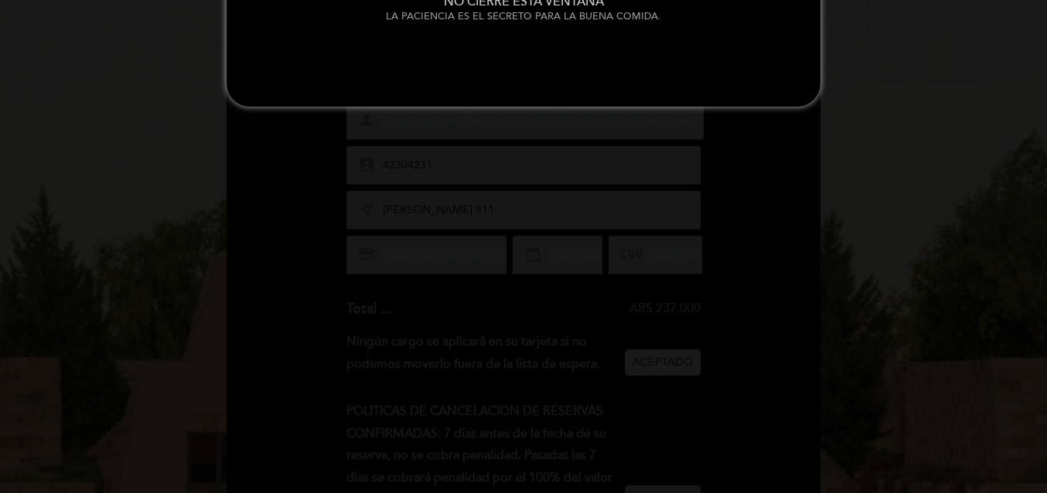
scroll to position [0, 0]
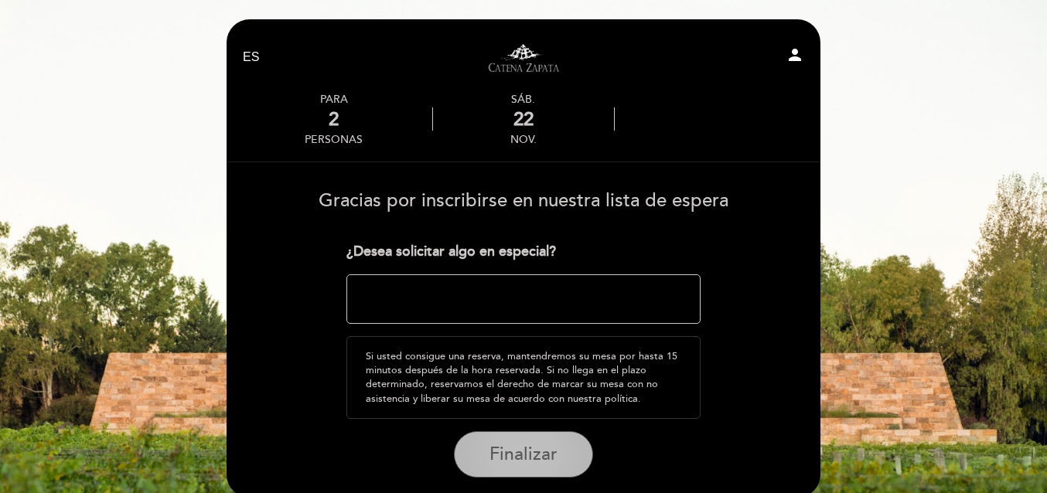
click at [543, 446] on span "Finalizar" at bounding box center [523, 455] width 68 height 22
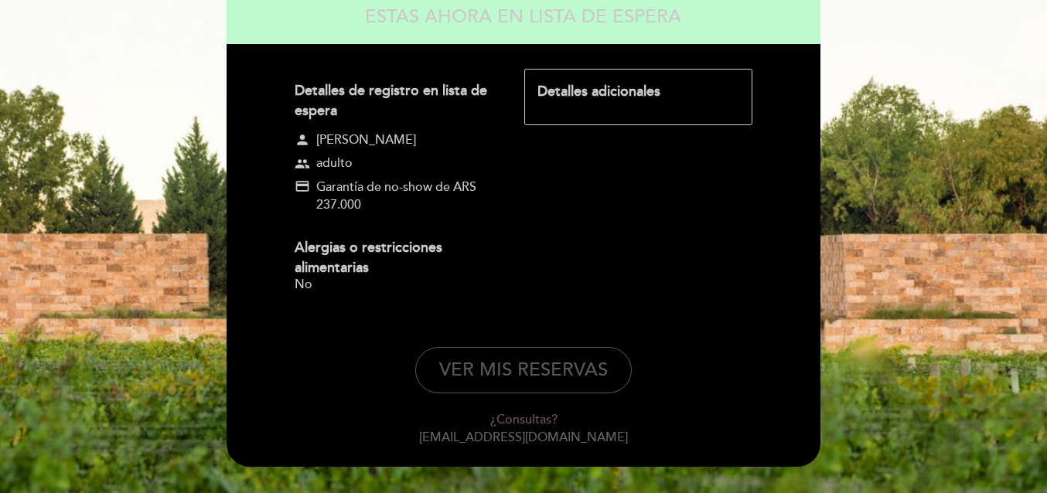
scroll to position [232, 0]
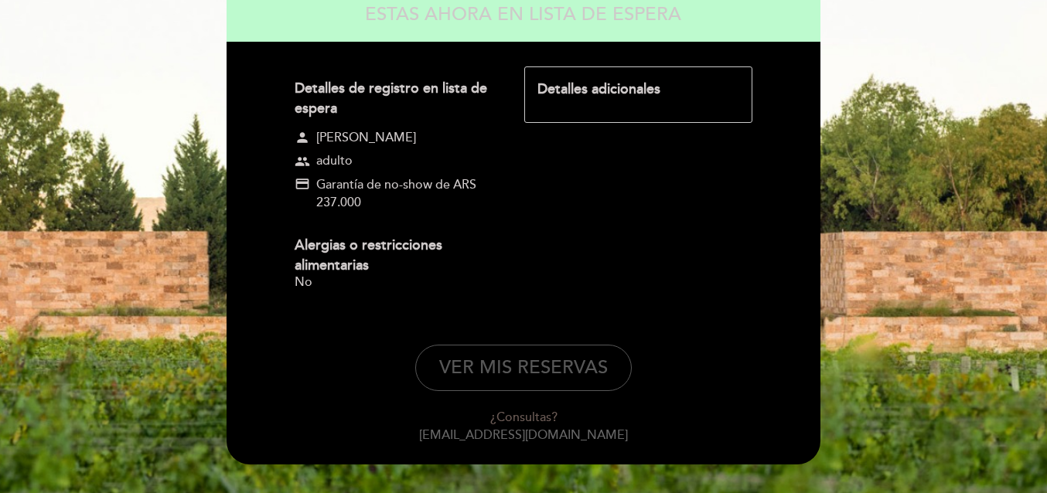
click at [574, 366] on button "VER MIS RESERVAS" at bounding box center [523, 368] width 216 height 46
select select "es"
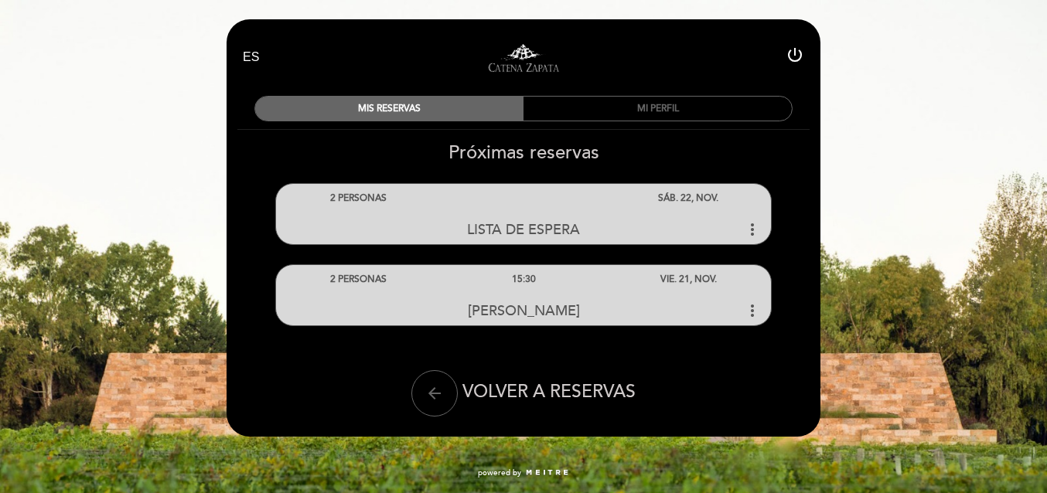
click at [713, 388] on div "Próximas reservas 2 PERSONAS LISTA DE ESPERA more_vert" at bounding box center [523, 278] width 595 height 275
click at [47, 178] on div "EN ES PT Visitas y degustaciones en La Pirámide power_settings_new MIS RESERVAS…" at bounding box center [523, 247] width 1047 height 494
